Goal: Information Seeking & Learning: Learn about a topic

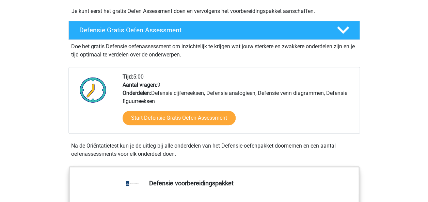
scroll to position [180, 0]
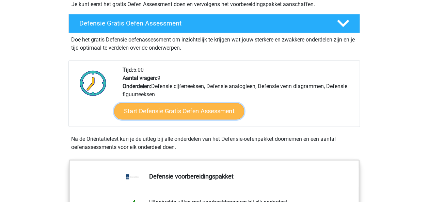
click at [178, 113] on link "Start Defensie Gratis Oefen Assessment" at bounding box center [179, 111] width 130 height 16
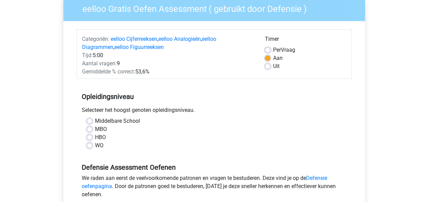
scroll to position [54, 0]
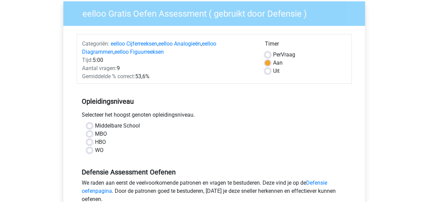
click at [273, 69] on label "Uit" at bounding box center [276, 71] width 6 height 8
click at [269, 69] on input "Uit" at bounding box center [267, 70] width 5 height 7
radio input "true"
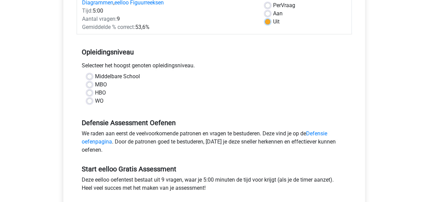
scroll to position [104, 0]
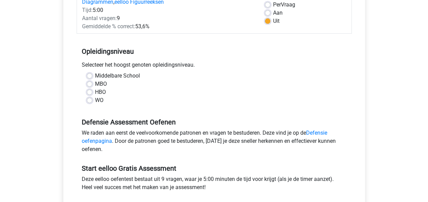
click at [95, 93] on label "HBO" at bounding box center [100, 92] width 11 height 8
click at [89, 93] on input "HBO" at bounding box center [89, 91] width 5 height 7
radio input "true"
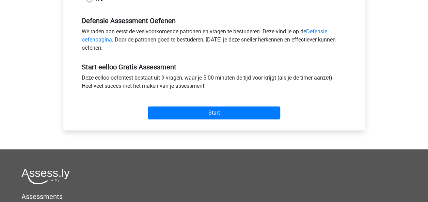
scroll to position [208, 0]
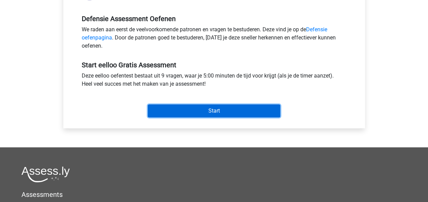
click at [185, 111] on input "Start" at bounding box center [214, 110] width 132 height 13
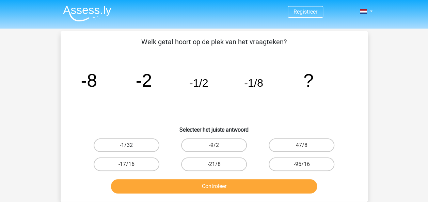
click at [140, 143] on label "-1/32" at bounding box center [127, 145] width 66 height 14
click at [131, 145] on input "-1/32" at bounding box center [128, 147] width 4 height 4
radio input "true"
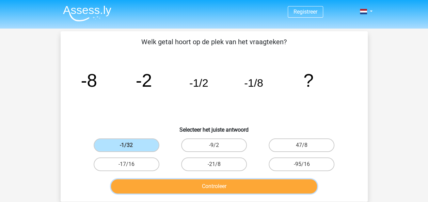
click at [220, 186] on button "Controleer" at bounding box center [214, 186] width 206 height 14
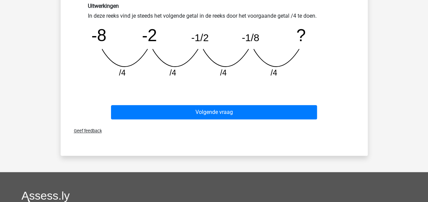
scroll to position [197, 0]
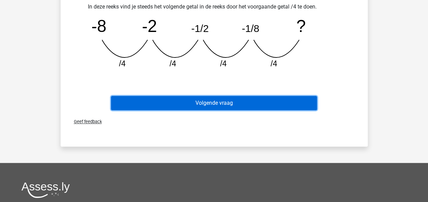
click at [216, 106] on button "Volgende vraag" at bounding box center [214, 103] width 206 height 14
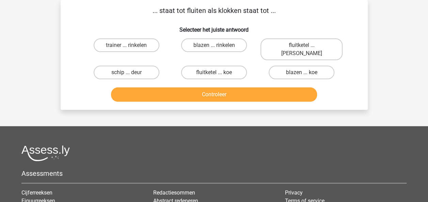
scroll to position [0, 0]
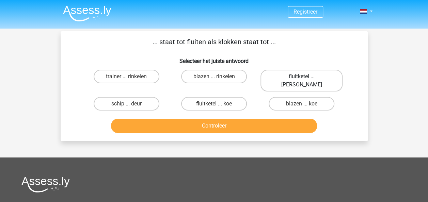
click at [306, 76] on label "fluitketel ... luiden" at bounding box center [301, 81] width 82 height 22
click at [306, 77] on input "fluitketel ... luiden" at bounding box center [303, 79] width 4 height 4
radio input "true"
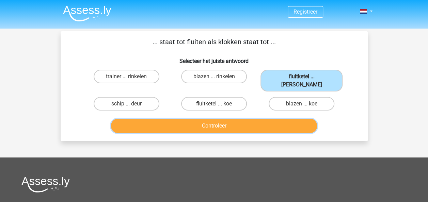
click at [242, 119] on button "Controleer" at bounding box center [214, 126] width 206 height 14
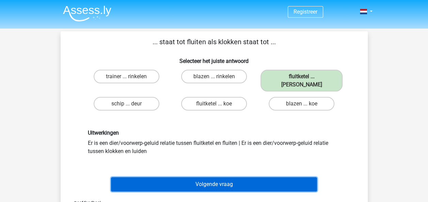
click at [214, 177] on button "Volgende vraag" at bounding box center [214, 184] width 206 height 14
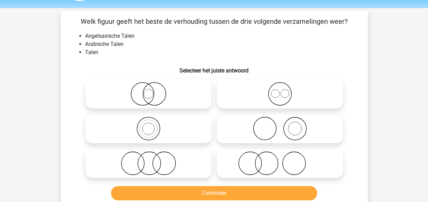
scroll to position [31, 0]
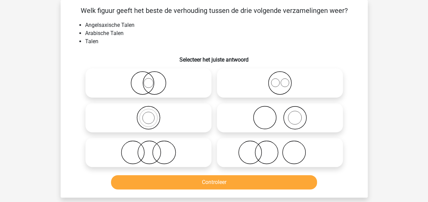
click at [273, 88] on icon at bounding box center [279, 83] width 120 height 24
click at [280, 80] on input "radio" at bounding box center [282, 77] width 4 height 4
radio input "true"
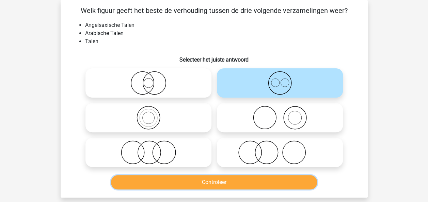
click at [202, 180] on button "Controleer" at bounding box center [214, 182] width 206 height 14
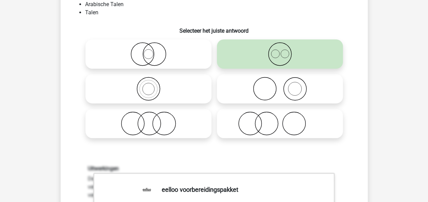
scroll to position [61, 0]
drag, startPoint x: 202, startPoint y: 180, endPoint x: 150, endPoint y: 162, distance: 54.2
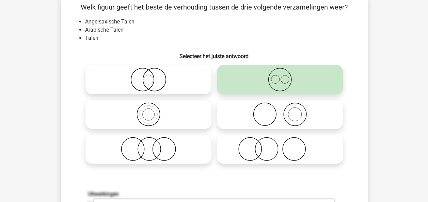
scroll to position [34, 0]
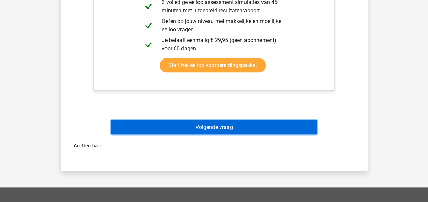
click at [230, 121] on button "Volgende vraag" at bounding box center [214, 127] width 206 height 14
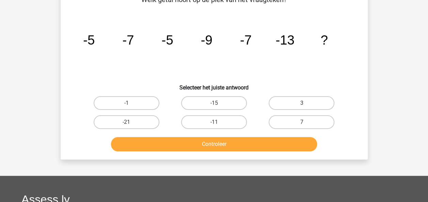
scroll to position [31, 0]
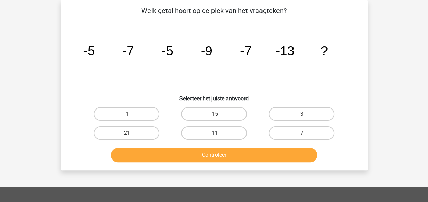
click at [207, 132] on label "-11" at bounding box center [214, 133] width 66 height 14
click at [214, 133] on input "-11" at bounding box center [216, 135] width 4 height 4
radio input "true"
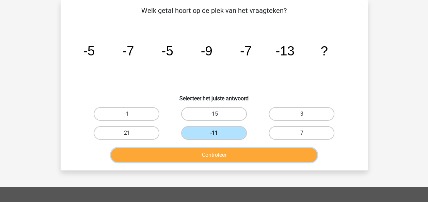
click at [208, 155] on button "Controleer" at bounding box center [214, 155] width 206 height 14
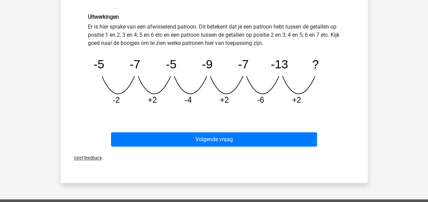
scroll to position [175, 0]
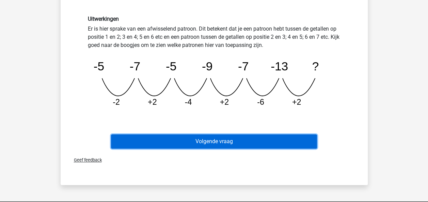
click at [223, 141] on button "Volgende vraag" at bounding box center [214, 141] width 206 height 14
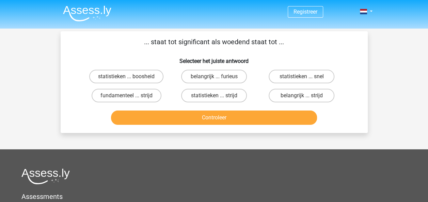
scroll to position [0, 0]
click at [214, 78] on input "belangrijk ... furieus" at bounding box center [216, 79] width 4 height 4
radio input "true"
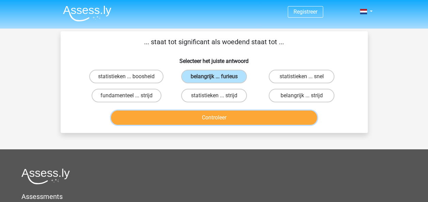
click at [217, 113] on button "Controleer" at bounding box center [214, 118] width 206 height 14
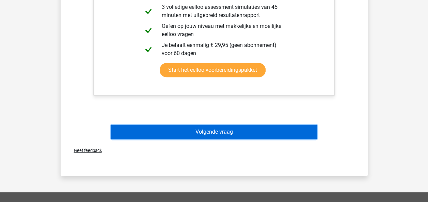
click at [209, 134] on button "Volgende vraag" at bounding box center [214, 132] width 206 height 14
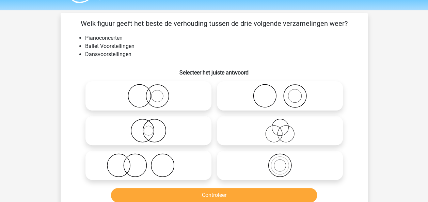
scroll to position [19, 0]
click at [280, 136] on icon at bounding box center [279, 130] width 120 height 24
click at [280, 127] on input "radio" at bounding box center [282, 124] width 4 height 4
radio input "true"
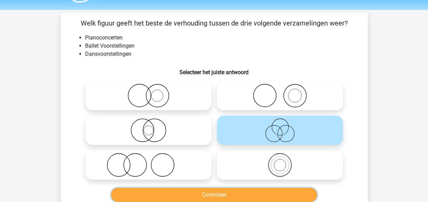
click at [230, 192] on button "Controleer" at bounding box center [214, 195] width 206 height 14
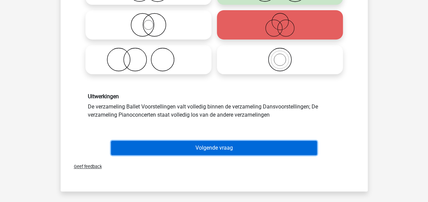
click at [216, 151] on button "Volgende vraag" at bounding box center [214, 148] width 206 height 14
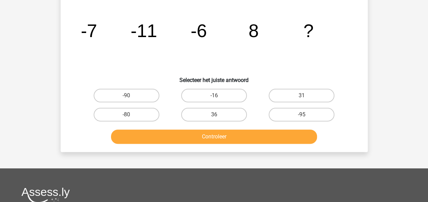
scroll to position [31, 0]
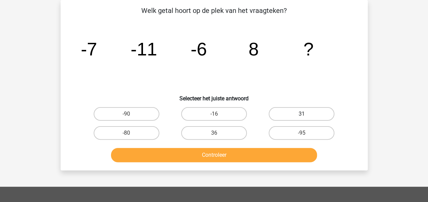
click at [281, 115] on label "31" at bounding box center [301, 114] width 66 height 14
click at [301, 115] on input "31" at bounding box center [303, 116] width 4 height 4
radio input "true"
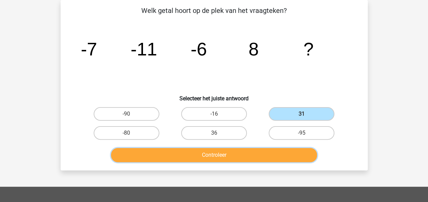
click at [236, 151] on button "Controleer" at bounding box center [214, 155] width 206 height 14
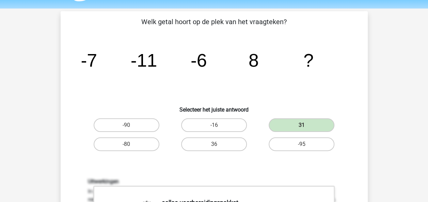
scroll to position [19, 0]
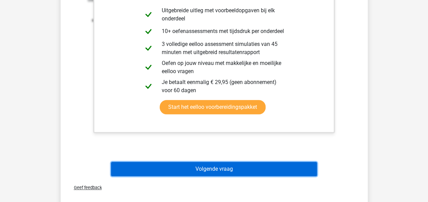
click at [210, 169] on button "Volgende vraag" at bounding box center [214, 169] width 206 height 14
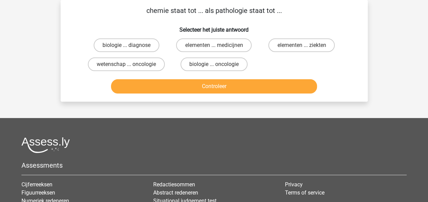
scroll to position [0, 0]
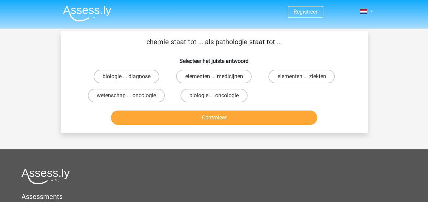
click at [224, 79] on label "elementen ... medicijnen" at bounding box center [214, 77] width 76 height 14
click at [218, 79] on input "elementen ... medicijnen" at bounding box center [216, 79] width 4 height 4
radio input "true"
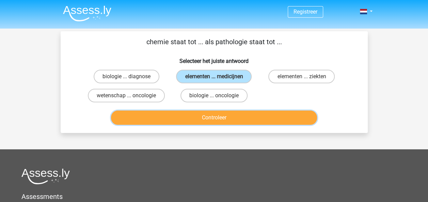
click at [218, 119] on button "Controleer" at bounding box center [214, 118] width 206 height 14
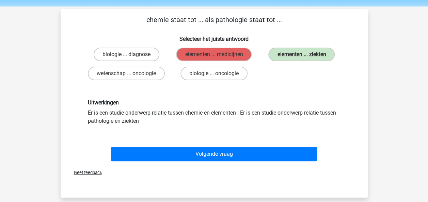
scroll to position [21, 0]
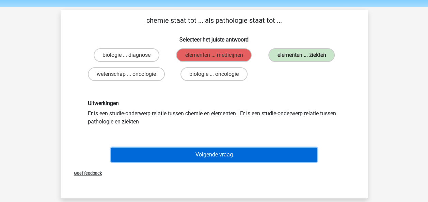
click at [229, 156] on button "Volgende vraag" at bounding box center [214, 155] width 206 height 14
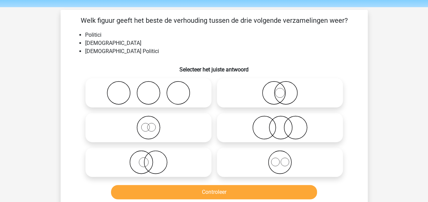
scroll to position [31, 0]
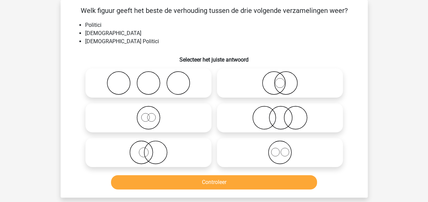
click at [281, 84] on icon at bounding box center [279, 83] width 120 height 24
click at [281, 80] on input "radio" at bounding box center [282, 77] width 4 height 4
radio input "true"
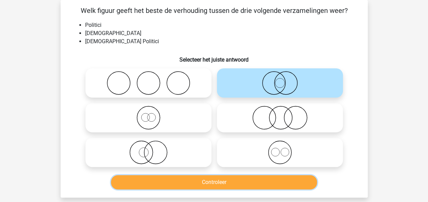
click at [231, 183] on button "Controleer" at bounding box center [214, 182] width 206 height 14
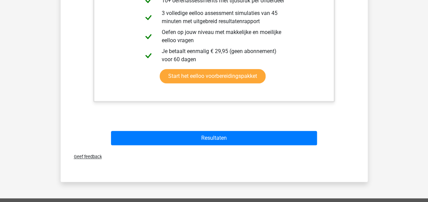
scroll to position [304, 0]
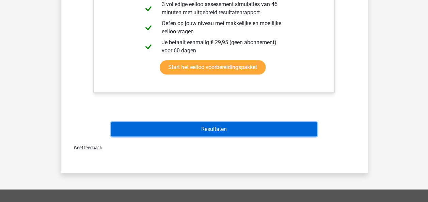
click at [227, 135] on button "Resultaten" at bounding box center [214, 129] width 206 height 14
